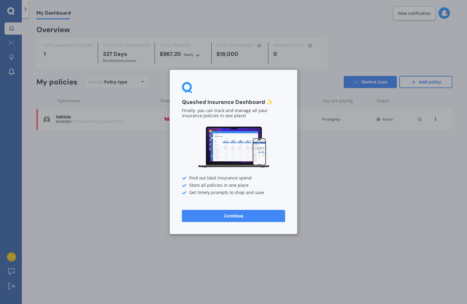
click at [232, 218] on button "Continue" at bounding box center [233, 216] width 103 height 12
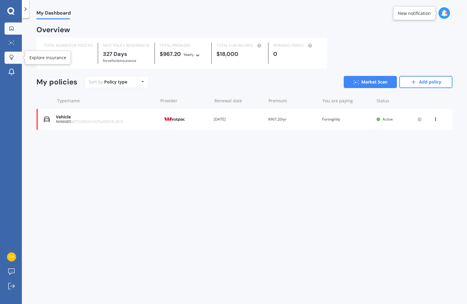
click at [17, 60] on link "Explore insurance" at bounding box center [13, 58] width 17 height 12
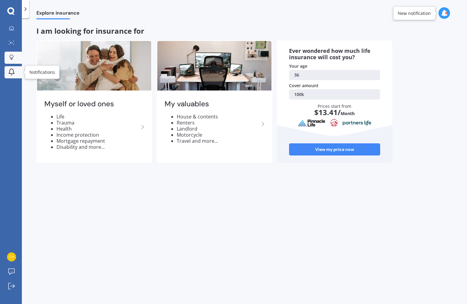
click at [15, 74] on div at bounding box center [11, 72] width 9 height 8
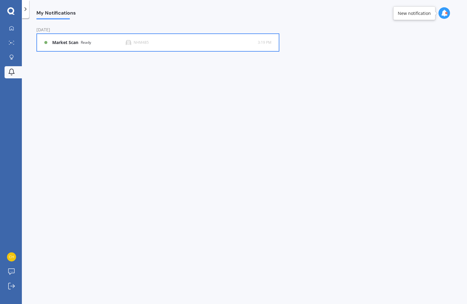
click at [77, 44] on b "Market Scan" at bounding box center [66, 42] width 29 height 5
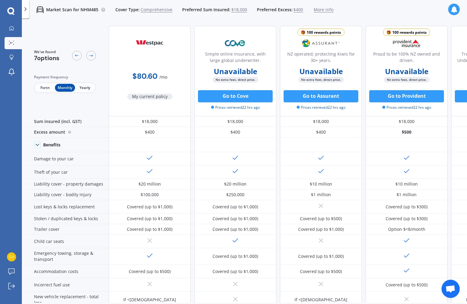
click at [236, 9] on span "$18,000" at bounding box center [239, 10] width 16 height 6
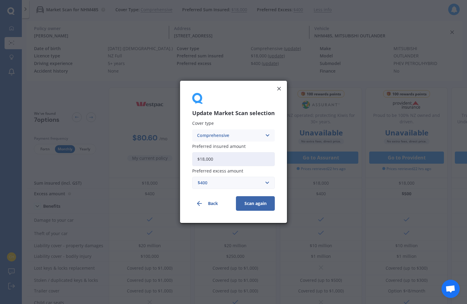
click at [235, 12] on div "Update Market Scan selection Cover type Comprehensive Comprehensive Third Party…" at bounding box center [233, 152] width 467 height 304
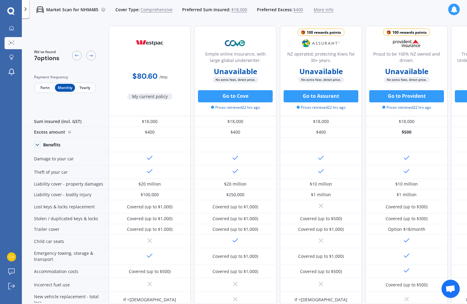
click at [237, 7] on span "$18,000" at bounding box center [239, 10] width 16 height 6
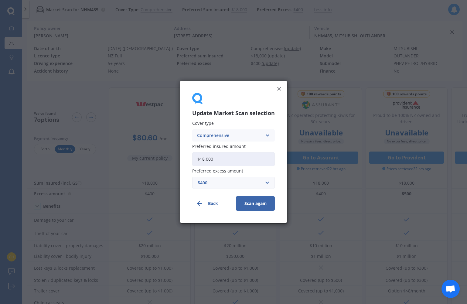
click at [235, 153] on input "$18,000" at bounding box center [233, 159] width 83 height 14
click at [227, 159] on input "$18,000" at bounding box center [233, 159] width 83 height 14
click at [230, 9] on div "Update Market Scan selection Cover type Comprehensive Comprehensive Third Party…" at bounding box center [233, 152] width 467 height 304
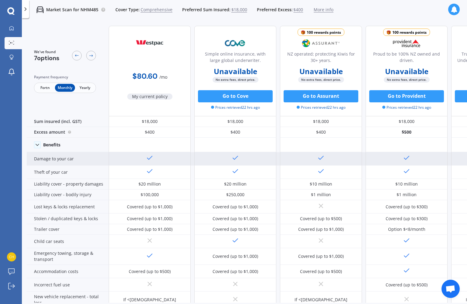
click at [225, 162] on div at bounding box center [235, 158] width 82 height 13
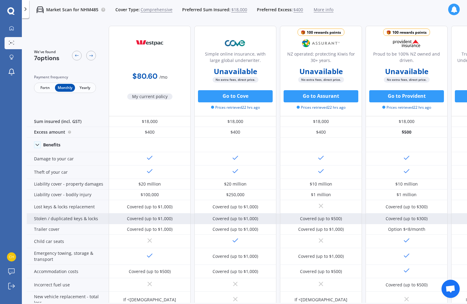
click at [227, 162] on div at bounding box center [235, 158] width 82 height 13
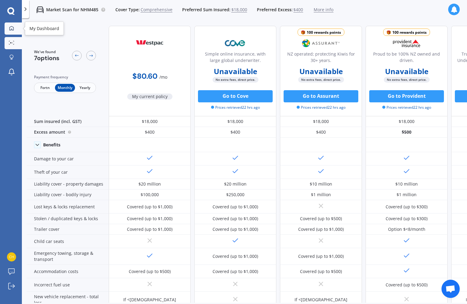
click at [14, 22] on link "My Dashboard" at bounding box center [13, 28] width 17 height 12
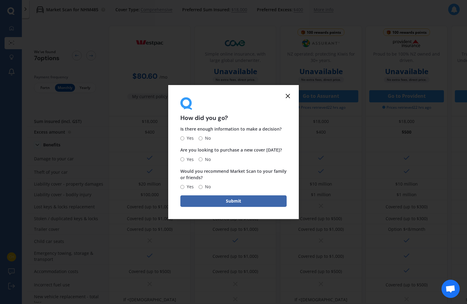
click at [12, 30] on div "How did you go? Is there enough information to make a decision? Yes No Are you …" at bounding box center [233, 152] width 467 height 304
click at [13, 31] on div "How did you go? Is there enough information to make a decision? Yes No Are you …" at bounding box center [233, 152] width 467 height 304
click at [288, 97] on icon at bounding box center [287, 95] width 7 height 7
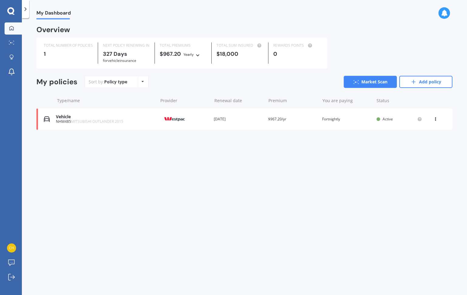
click at [92, 121] on span "MITSUBISHI OUTLANDER 2015" at bounding box center [97, 121] width 52 height 5
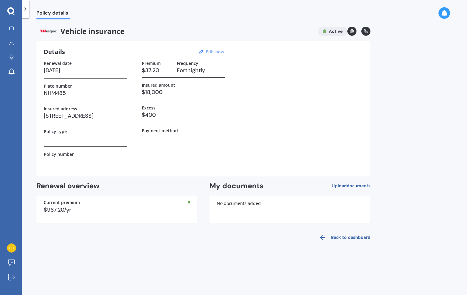
click at [211, 52] on u "Edit now" at bounding box center [215, 52] width 18 height 6
select select "04"
select select "07"
select select "2026"
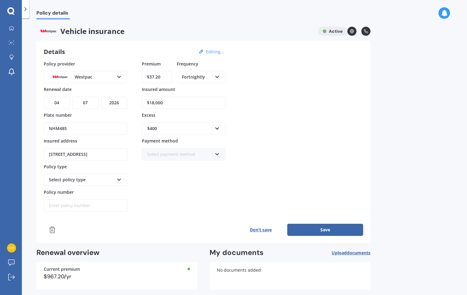
click at [185, 104] on input "$18,000" at bounding box center [184, 103] width 84 height 12
drag, startPoint x: 183, startPoint y: 104, endPoint x: 181, endPoint y: 97, distance: 7.0
click at [181, 97] on input "$18,000" at bounding box center [184, 103] width 84 height 12
type input "$15,000"
click at [307, 231] on button "Save" at bounding box center [325, 230] width 76 height 12
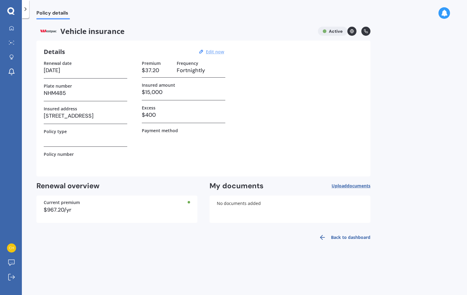
click at [215, 52] on u "Edit now" at bounding box center [215, 52] width 18 height 6
select select "04"
select select "07"
select select "2026"
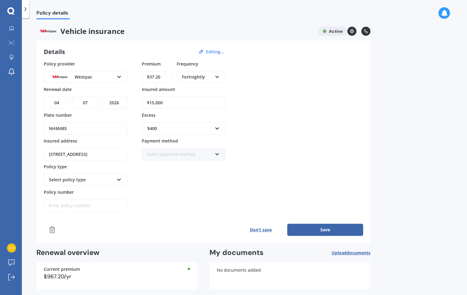
click at [88, 179] on div "Select policy type" at bounding box center [81, 180] width 65 height 7
click at [69, 222] on div "Full Cover" at bounding box center [85, 224] width 82 height 11
click at [100, 203] on input "Policy number" at bounding box center [86, 206] width 84 height 12
type input "1000374220"
click at [322, 231] on button "Save" at bounding box center [325, 230] width 76 height 12
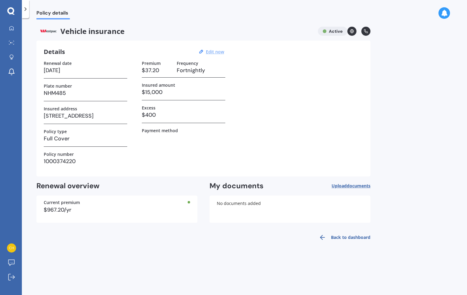
click at [217, 51] on u "Edit now" at bounding box center [215, 52] width 18 height 6
select select "04"
select select "07"
select select "2026"
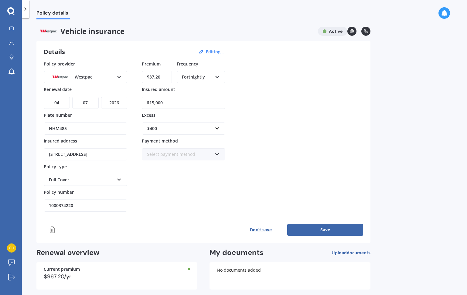
click at [171, 102] on input "$15,000" at bounding box center [184, 103] width 84 height 12
drag, startPoint x: 172, startPoint y: 103, endPoint x: 170, endPoint y: 87, distance: 16.2
click at [170, 87] on div "Insured amount $15,000" at bounding box center [184, 97] width 84 height 23
type input "$12,700"
click at [317, 228] on button "Save" at bounding box center [325, 230] width 76 height 12
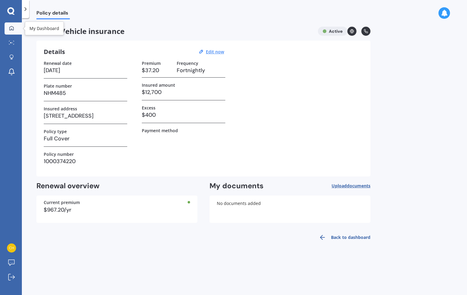
click at [11, 29] on icon at bounding box center [11, 28] width 4 height 4
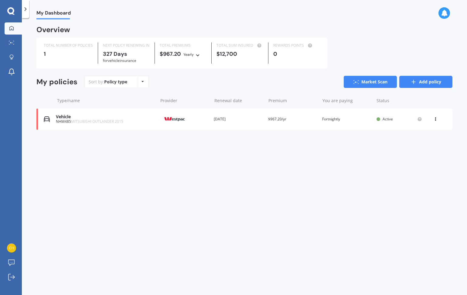
click at [431, 86] on link "Add policy" at bounding box center [425, 82] width 53 height 12
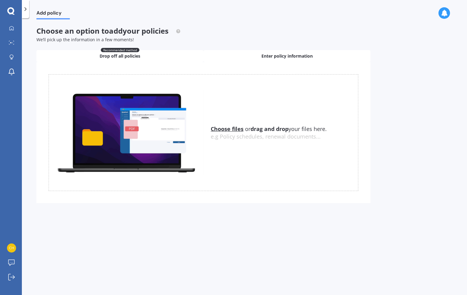
click at [306, 53] on span "Enter policy information" at bounding box center [286, 56] width 51 height 6
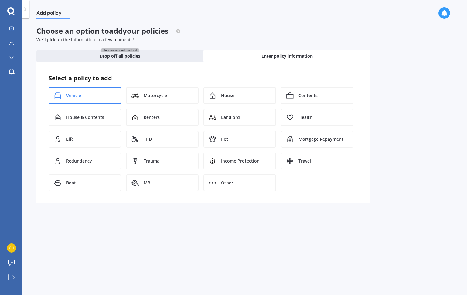
click at [109, 93] on div "Vehicle" at bounding box center [85, 95] width 73 height 17
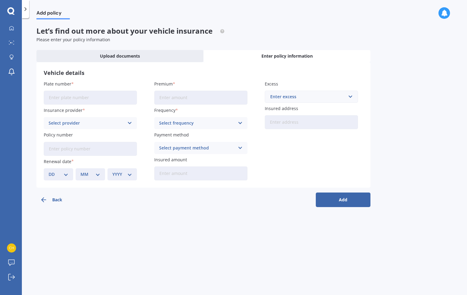
click at [94, 95] on input "Plate number" at bounding box center [90, 98] width 93 height 14
type input "GNY251"
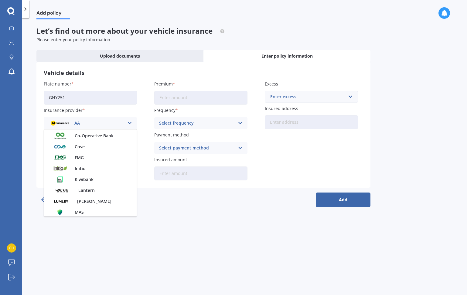
scroll to position [263, 0]
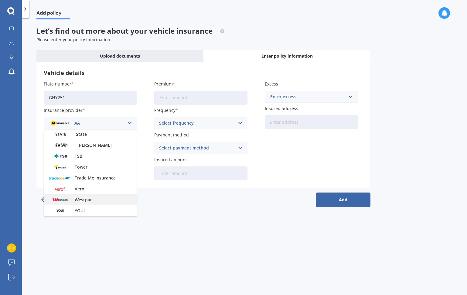
click at [88, 201] on span "Westpac" at bounding box center [84, 200] width 18 height 4
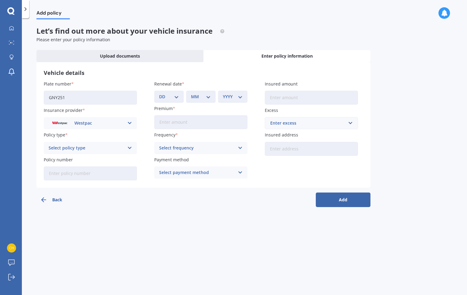
click at [91, 143] on div "Select policy type Third Party Third Party, Fire & Theft Comprehensive Full Cov…" at bounding box center [90, 148] width 93 height 12
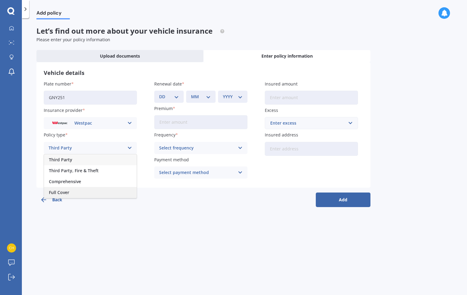
click at [80, 189] on div "Full Cover" at bounding box center [90, 192] width 93 height 11
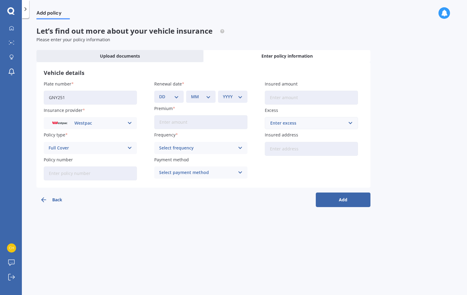
click at [77, 174] on input "Policy number" at bounding box center [90, 174] width 93 height 14
type input "1000344330"
select select "16"
select select "05"
select select "2026"
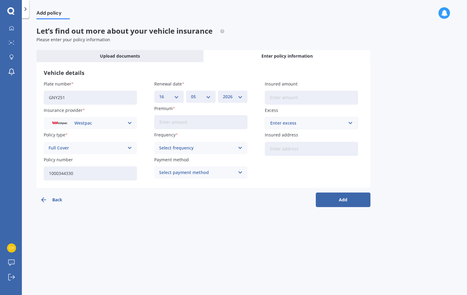
click at [193, 124] on input "Premium" at bounding box center [200, 122] width 93 height 14
type input "$36.28"
click at [179, 146] on div "Select frequency" at bounding box center [197, 148] width 76 height 7
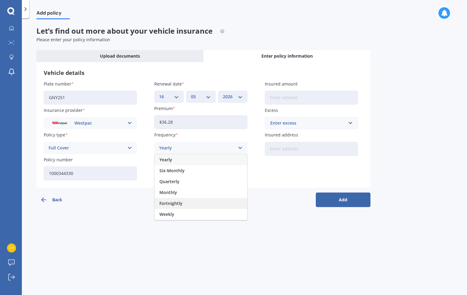
click at [175, 203] on span "Fortnightly" at bounding box center [170, 204] width 23 height 4
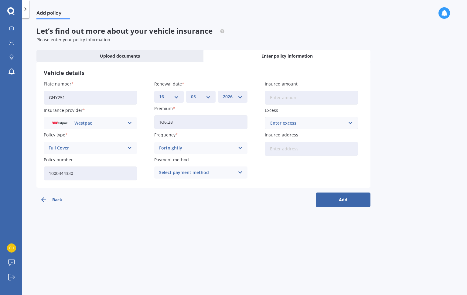
click at [179, 170] on div "Select payment method" at bounding box center [197, 172] width 76 height 7
click at [183, 182] on span "Direct debit - bank account" at bounding box center [187, 184] width 57 height 4
click at [303, 97] on input "Insured amount" at bounding box center [311, 98] width 93 height 14
type input "$18,400"
click at [310, 124] on div "Enter excess" at bounding box center [307, 123] width 75 height 7
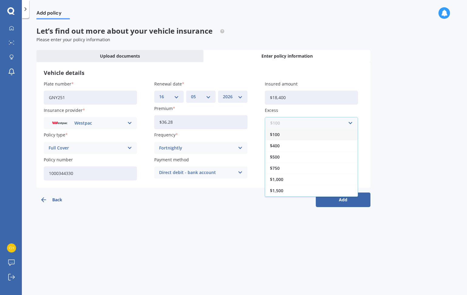
click at [314, 123] on input "text" at bounding box center [309, 124] width 88 height 12
click at [293, 147] on div "$400" at bounding box center [311, 145] width 93 height 11
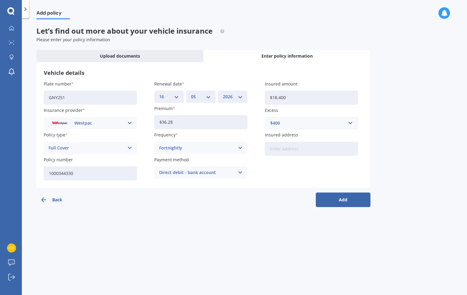
click at [284, 152] on input "Insured address" at bounding box center [311, 149] width 93 height 14
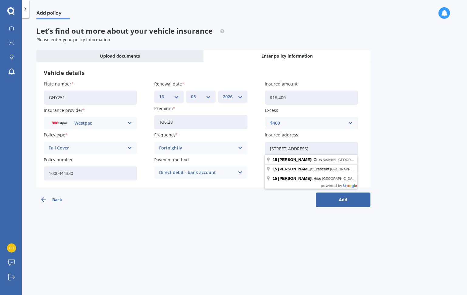
type input "[STREET_ADDRESS]"
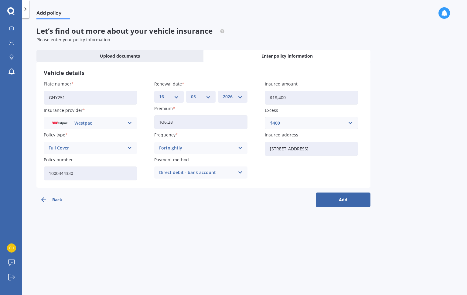
click at [335, 201] on button "Add" at bounding box center [343, 200] width 55 height 15
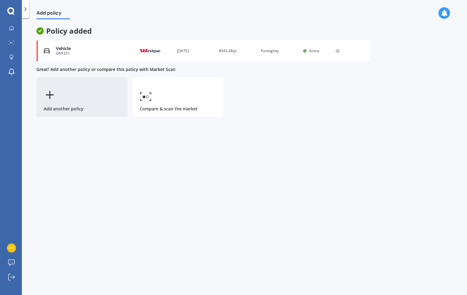
click at [81, 101] on div "Add another policy" at bounding box center [81, 96] width 91 height 39
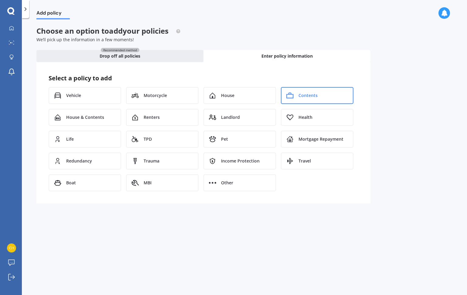
click at [312, 94] on span "Contents" at bounding box center [307, 96] width 19 height 6
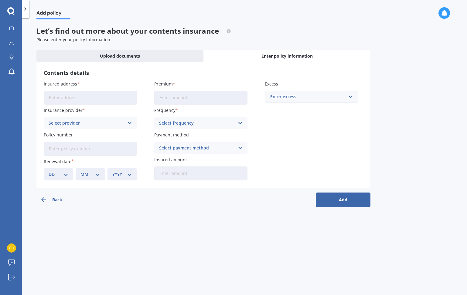
click at [97, 98] on input "Insured address" at bounding box center [90, 98] width 93 height 14
type input "[STREET_ADDRESS]"
click at [101, 121] on div "Select provider" at bounding box center [87, 123] width 76 height 7
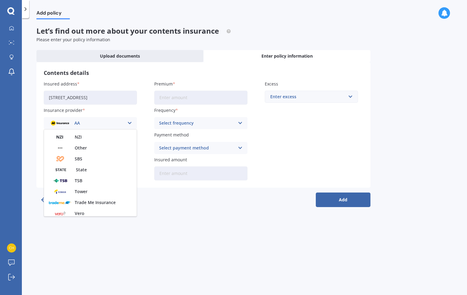
scroll to position [165, 0]
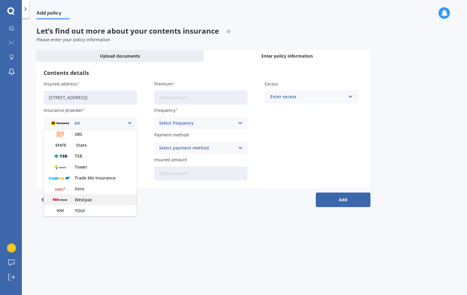
click at [101, 200] on div "Westpac" at bounding box center [90, 200] width 93 height 11
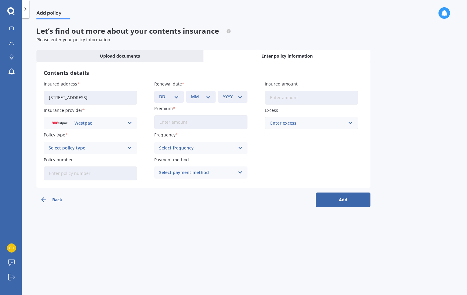
click at [86, 148] on div "Select policy type" at bounding box center [87, 148] width 76 height 7
click at [90, 159] on span "Comprehensive Contents Cover" at bounding box center [82, 160] width 66 height 4
click at [80, 178] on input "Policy number" at bounding box center [90, 174] width 93 height 14
type input "1000366074"
select select "07"
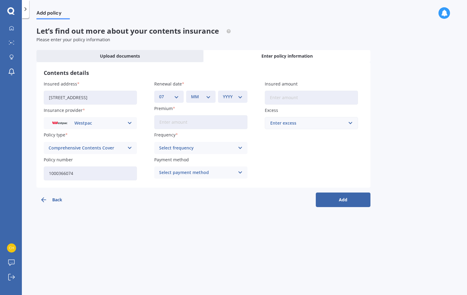
select select "03"
select select "2026"
click at [193, 122] on input "Premium" at bounding box center [200, 122] width 93 height 14
type input "$22.46"
click at [181, 145] on div "Select frequency" at bounding box center [197, 148] width 76 height 7
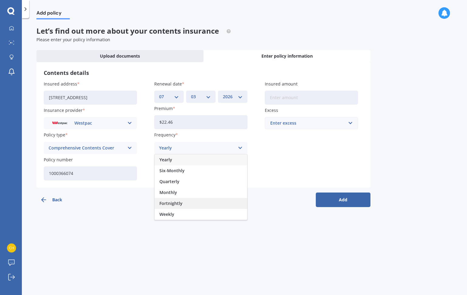
click at [186, 201] on div "Fortnightly" at bounding box center [201, 203] width 93 height 11
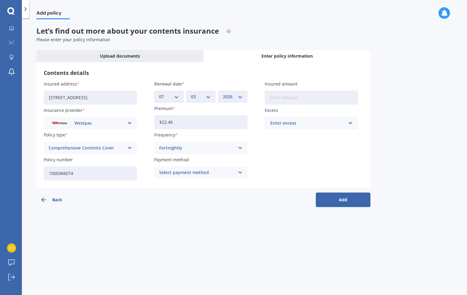
click at [189, 171] on div "Select payment method" at bounding box center [197, 172] width 76 height 7
click at [195, 182] on span "Direct debit - bank account" at bounding box center [187, 184] width 57 height 4
click at [302, 97] on input "Insured amount" at bounding box center [311, 98] width 93 height 14
type input "$97,500"
click at [337, 124] on div "Enter excess" at bounding box center [307, 123] width 75 height 7
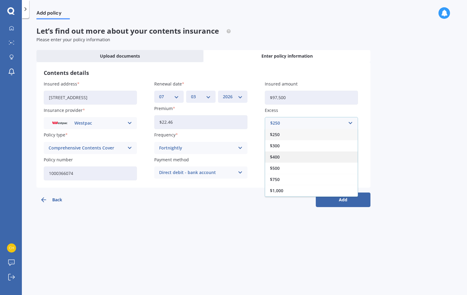
click at [303, 159] on div "$400" at bounding box center [311, 157] width 93 height 11
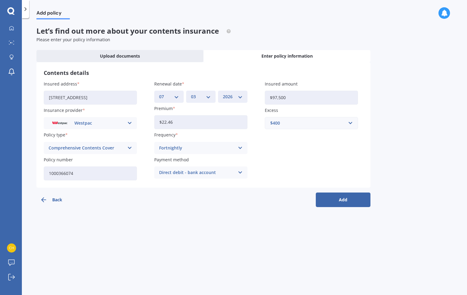
click at [329, 200] on button "Add" at bounding box center [343, 200] width 55 height 15
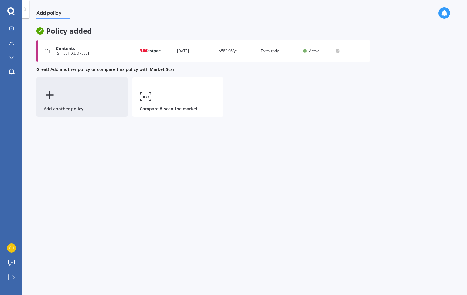
click at [68, 97] on div "Add another policy" at bounding box center [81, 96] width 91 height 39
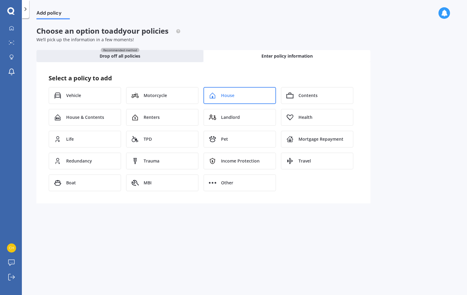
click at [222, 94] on span "House" at bounding box center [227, 96] width 13 height 6
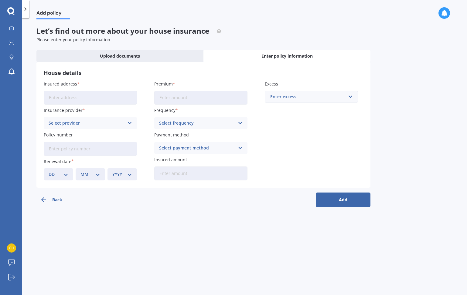
click at [121, 100] on input "Insured address" at bounding box center [90, 98] width 93 height 14
type input "[STREET_ADDRESS]"
click at [85, 123] on div "Select provider" at bounding box center [87, 123] width 76 height 7
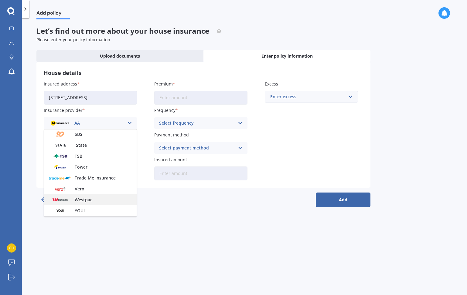
click at [101, 199] on div "Westpac" at bounding box center [90, 200] width 93 height 11
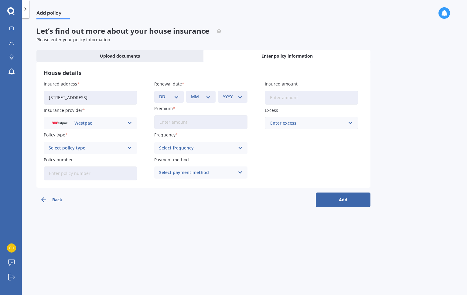
click at [81, 147] on div "Select policy type" at bounding box center [87, 148] width 76 height 7
click at [90, 150] on div "Comprehensive Home Cover" at bounding box center [87, 148] width 76 height 7
click at [90, 143] on div "Select policy type Comprehensive Home Cover" at bounding box center [90, 148] width 93 height 12
click at [90, 148] on div "Comprehensive Home Cover" at bounding box center [87, 148] width 76 height 7
click at [90, 147] on div "Select policy type" at bounding box center [87, 148] width 76 height 7
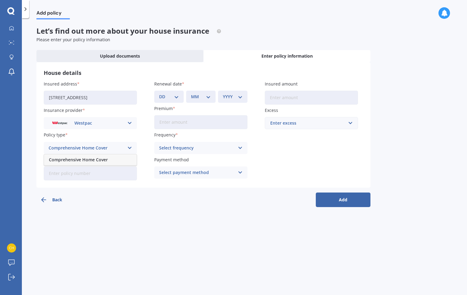
click at [87, 161] on span "Comprehensive Home Cover" at bounding box center [78, 160] width 59 height 4
click at [75, 172] on input "Policy number" at bounding box center [90, 174] width 93 height 14
type input "1000365656"
select select "21"
select select "02"
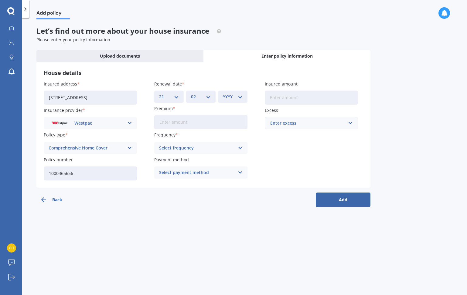
select select "2026"
click at [176, 123] on input "Premium" at bounding box center [200, 122] width 93 height 14
type input "$88.62"
click at [178, 145] on div "Select frequency" at bounding box center [197, 148] width 76 height 7
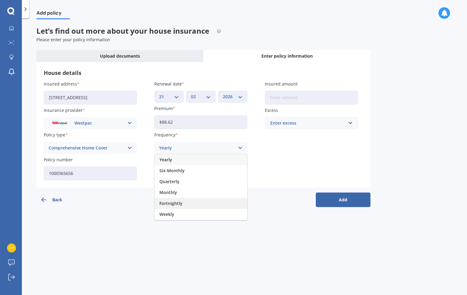
click at [174, 202] on span "Fortnightly" at bounding box center [170, 204] width 23 height 4
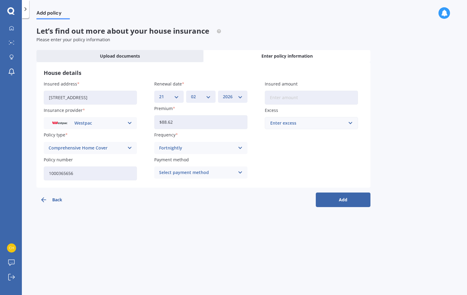
click at [184, 171] on div "Select payment method" at bounding box center [197, 172] width 76 height 7
click at [189, 182] on span "Direct debit - bank account" at bounding box center [187, 184] width 57 height 4
click at [311, 95] on input "Insured amount" at bounding box center [311, 98] width 93 height 14
type input "$843,100"
click at [308, 122] on div "Enter excess" at bounding box center [307, 123] width 75 height 7
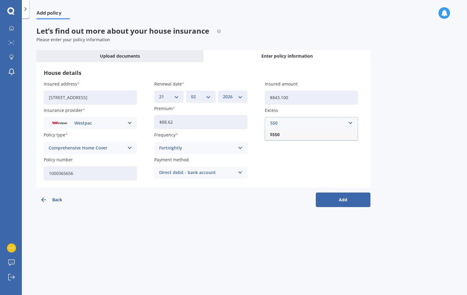
type input "550"
click at [279, 136] on b "550" at bounding box center [275, 135] width 7 height 4
drag, startPoint x: 288, startPoint y: 135, endPoint x: 294, endPoint y: 141, distance: 8.4
click at [288, 135] on div "Insured address [STREET_ADDRESS] Insurance provider Westpac AA AMI AMP ANZ ASB …" at bounding box center [203, 131] width 319 height 100
click at [336, 199] on button "Add" at bounding box center [343, 200] width 55 height 15
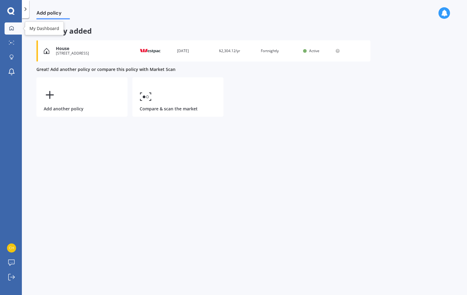
click at [15, 32] on link "My Dashboard" at bounding box center [13, 28] width 17 height 12
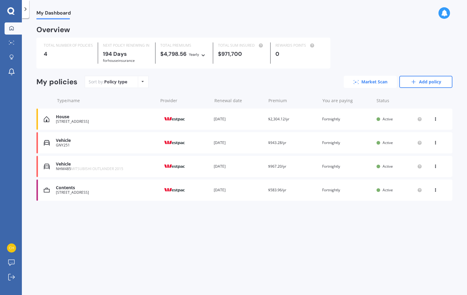
click at [371, 79] on link "Market Scan" at bounding box center [370, 82] width 53 height 12
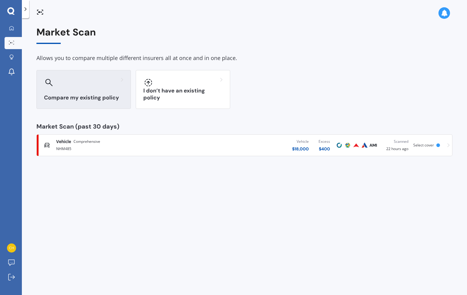
click at [101, 85] on div at bounding box center [83, 83] width 79 height 10
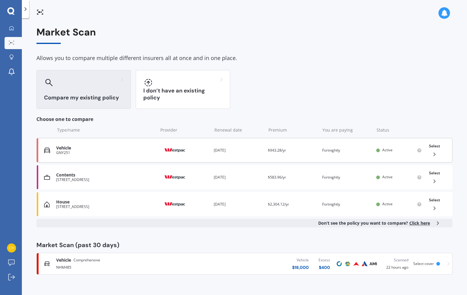
click at [109, 148] on div "Vehicle" at bounding box center [105, 148] width 99 height 5
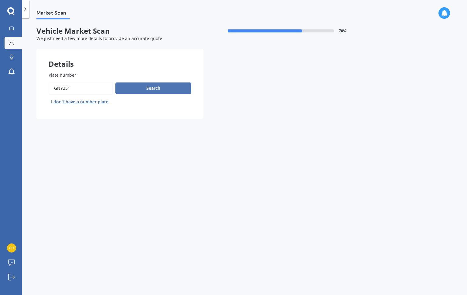
click at [140, 87] on button "Search" at bounding box center [153, 89] width 76 height 12
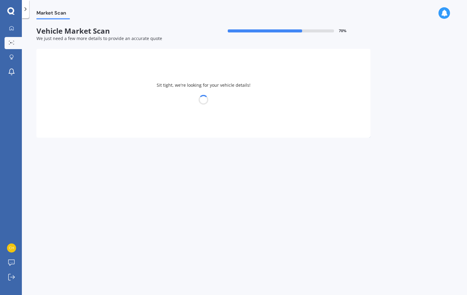
select select "NISSAN"
select select "NAVARA"
select select "05"
select select "11"
select select "1988"
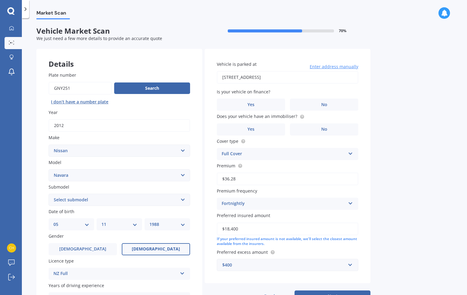
select select "ST-X DIESEL TURBO 4WD"
select select "08"
select select "05"
select select "1980"
click at [93, 248] on label "[DEMOGRAPHIC_DATA]" at bounding box center [83, 250] width 68 height 12
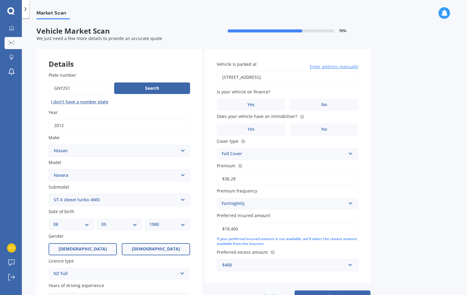
click at [0, 0] on input "[DEMOGRAPHIC_DATA]" at bounding box center [0, 0] width 0 height 0
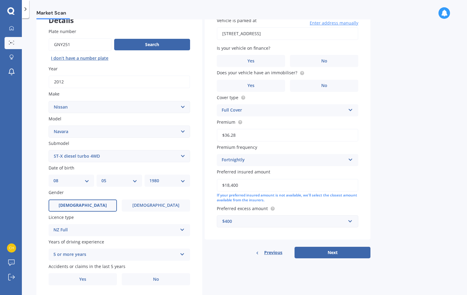
scroll to position [60, 0]
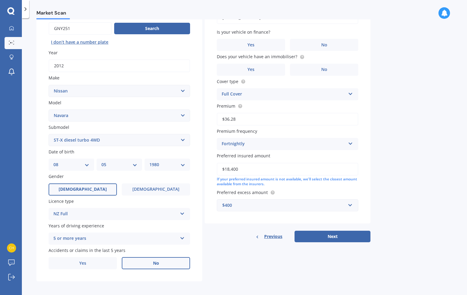
click at [147, 264] on label "No" at bounding box center [156, 263] width 68 height 12
click at [0, 0] on input "No" at bounding box center [0, 0] width 0 height 0
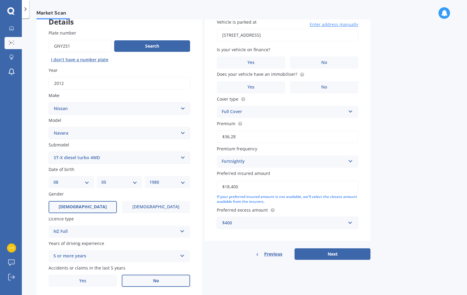
scroll to position [0, 0]
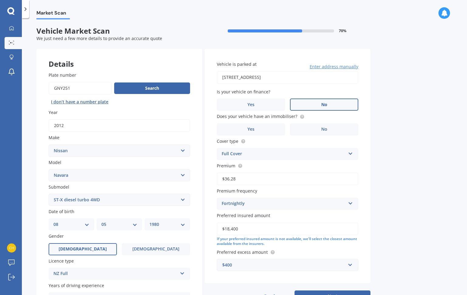
click at [326, 103] on span "No" at bounding box center [324, 104] width 6 height 5
click at [0, 0] on input "No" at bounding box center [0, 0] width 0 height 0
click at [320, 130] on label "No" at bounding box center [324, 130] width 68 height 12
click at [0, 0] on input "No" at bounding box center [0, 0] width 0 height 0
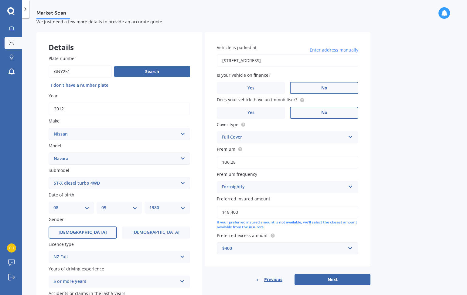
scroll to position [18, 0]
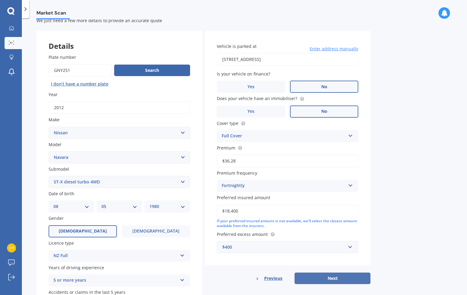
click at [338, 277] on button "Next" at bounding box center [333, 279] width 76 height 12
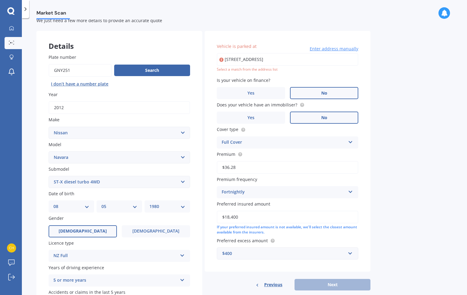
type input "[STREET_ADDRESS]"
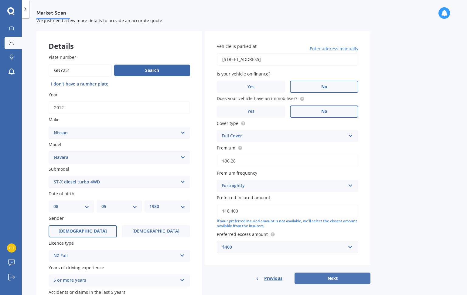
click at [333, 278] on button "Next" at bounding box center [333, 279] width 76 height 12
select select "08"
select select "05"
select select "1980"
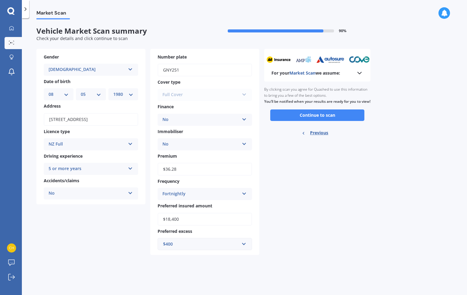
scroll to position [0, 0]
click at [315, 120] on button "Continue to scan" at bounding box center [317, 116] width 94 height 12
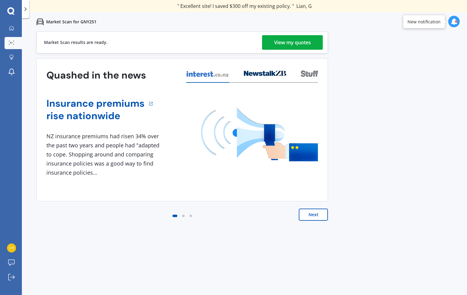
click at [302, 46] on div "View my quotes" at bounding box center [292, 42] width 37 height 15
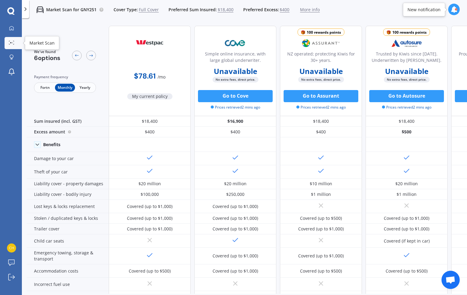
click at [11, 43] on icon at bounding box center [11, 43] width 5 height 4
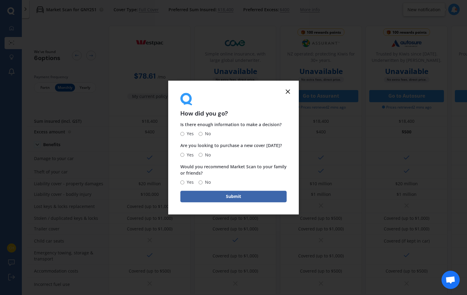
click at [207, 134] on span "No" at bounding box center [207, 134] width 8 height 7
click at [203, 134] on input "No" at bounding box center [201, 134] width 4 height 4
radio input "true"
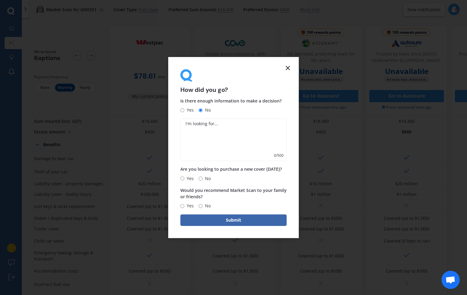
click at [288, 70] on icon at bounding box center [287, 67] width 7 height 7
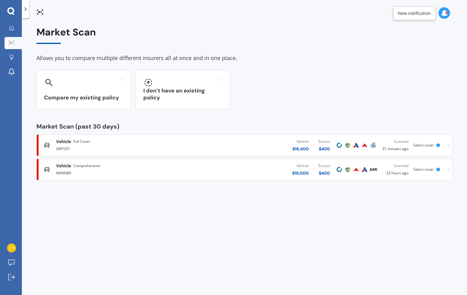
click at [425, 170] on span "Select cover" at bounding box center [423, 169] width 21 height 5
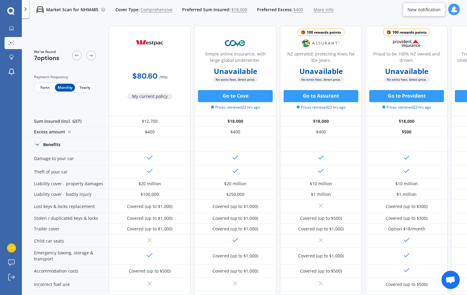
click at [321, 9] on span "More info" at bounding box center [324, 10] width 20 height 6
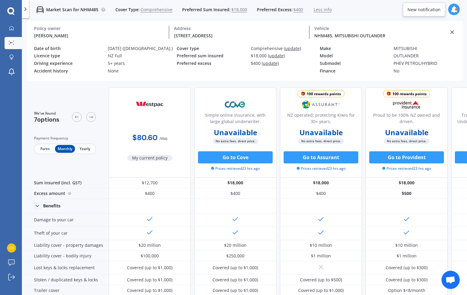
click at [273, 56] on span "(update)" at bounding box center [276, 56] width 17 height 6
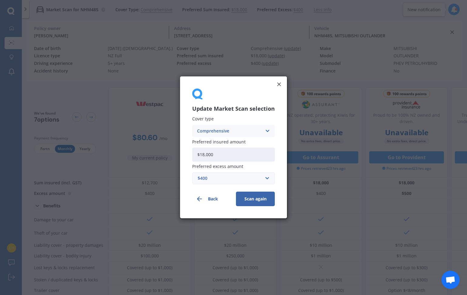
drag, startPoint x: 227, startPoint y: 156, endPoint x: 224, endPoint y: 149, distance: 6.9
click at [224, 149] on input "$18,000" at bounding box center [233, 155] width 83 height 14
type input "$15,000"
click at [256, 198] on button "Scan again" at bounding box center [255, 199] width 39 height 15
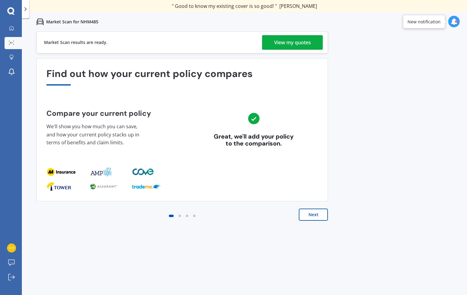
click at [302, 45] on div "View my quotes" at bounding box center [292, 42] width 37 height 15
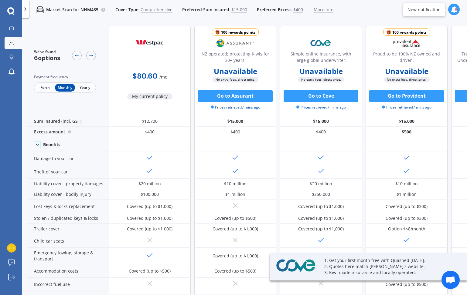
click at [452, 9] on icon at bounding box center [454, 9] width 7 height 7
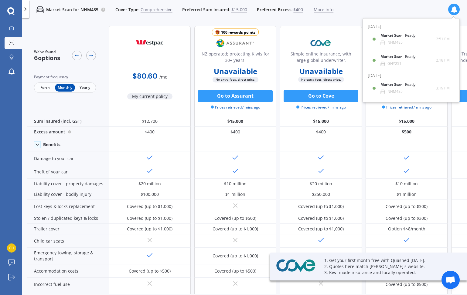
click at [454, 11] on icon at bounding box center [454, 9] width 7 height 7
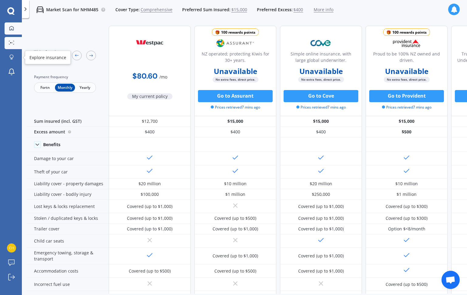
click at [15, 27] on div at bounding box center [11, 28] width 9 height 5
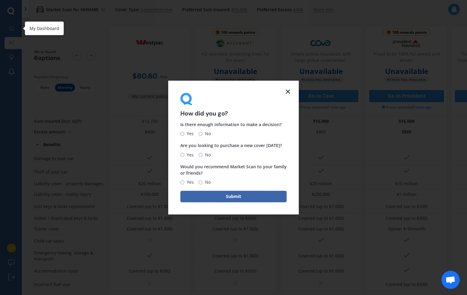
click at [9, 26] on div "How did you go? Is there enough information to make a decision? Yes No Are you …" at bounding box center [233, 147] width 467 height 295
click at [287, 92] on icon at bounding box center [287, 91] width 7 height 7
